Goal: Task Accomplishment & Management: Complete application form

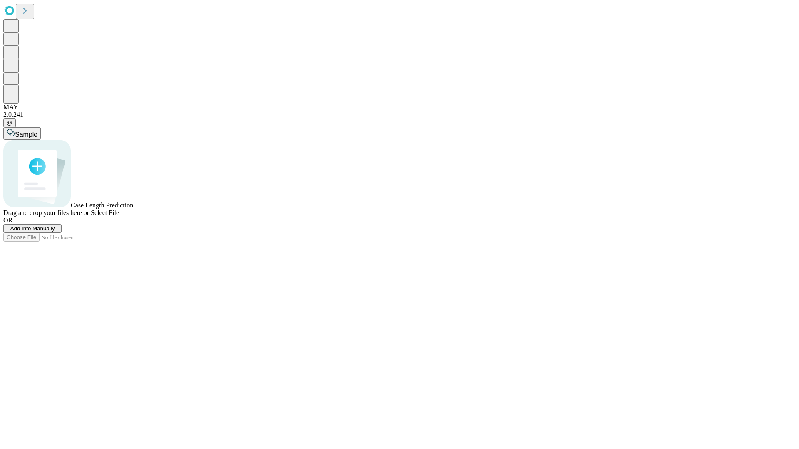
click at [55, 232] on span "Add Info Manually" at bounding box center [32, 228] width 45 height 6
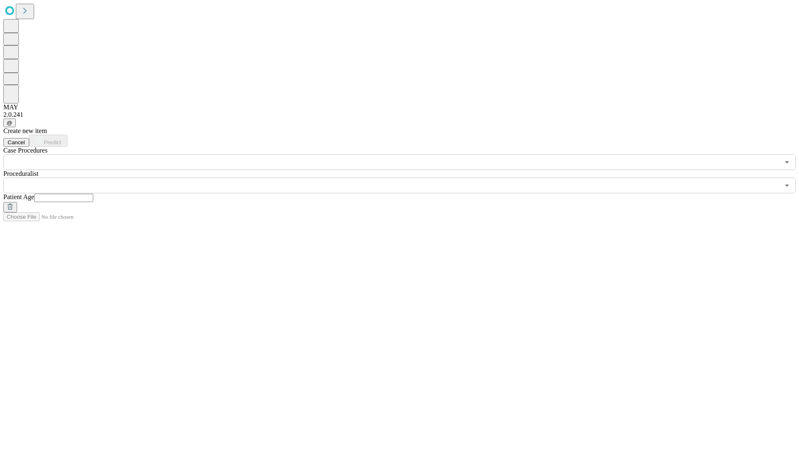
click at [93, 194] on input "text" at bounding box center [63, 198] width 59 height 8
type input "**"
click at [405, 178] on input "text" at bounding box center [391, 186] width 776 height 16
